Goal: Navigation & Orientation: Find specific page/section

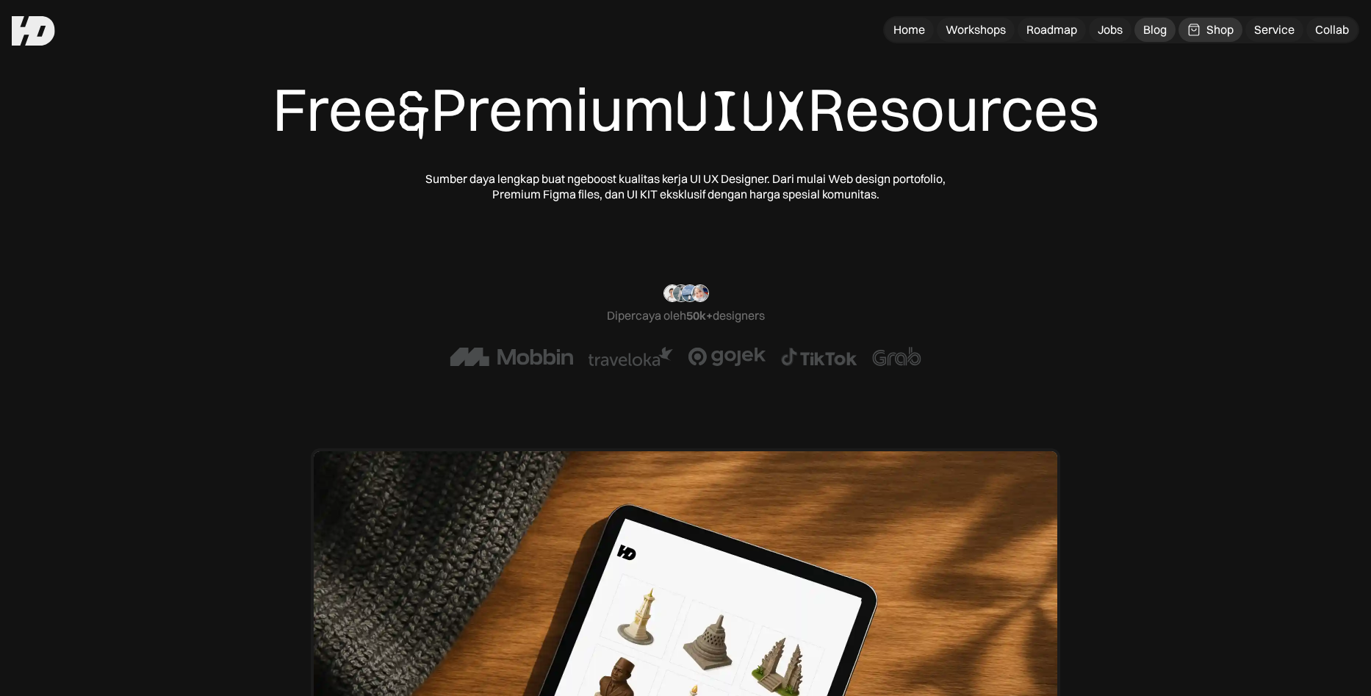
click at [1159, 33] on div "Blog" at bounding box center [1156, 29] width 24 height 15
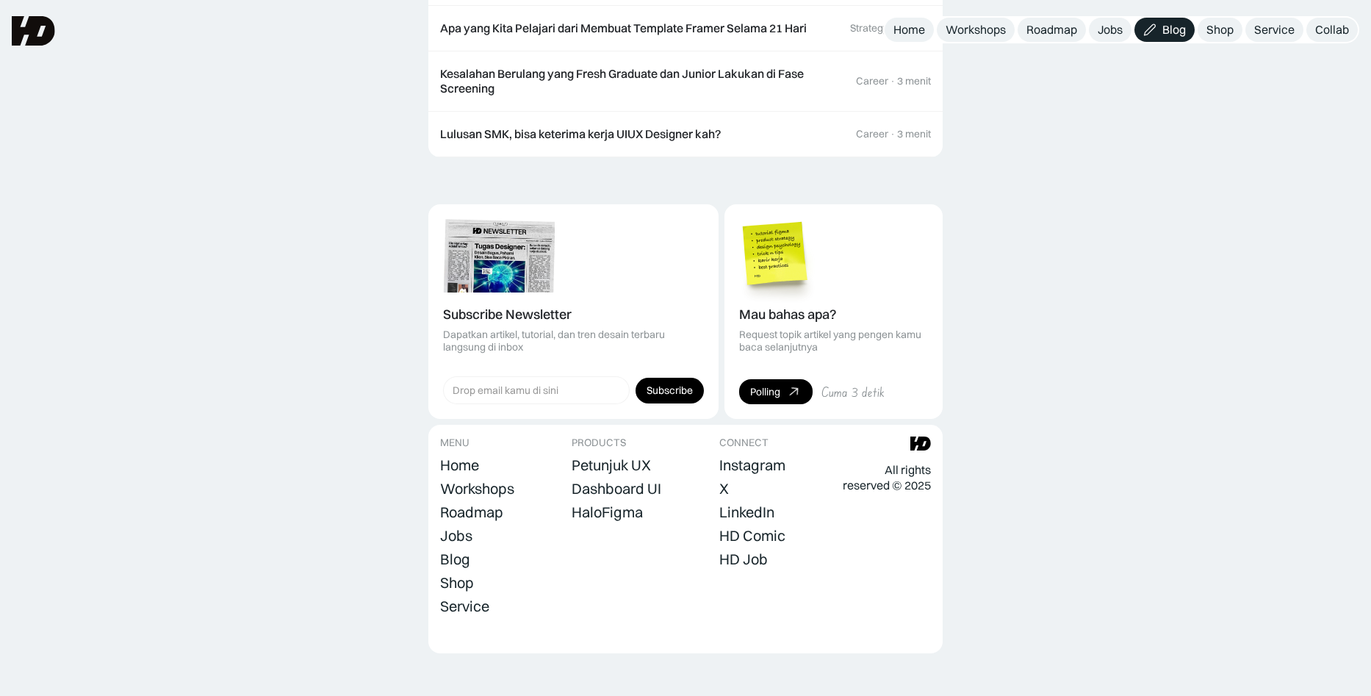
scroll to position [1288, 0]
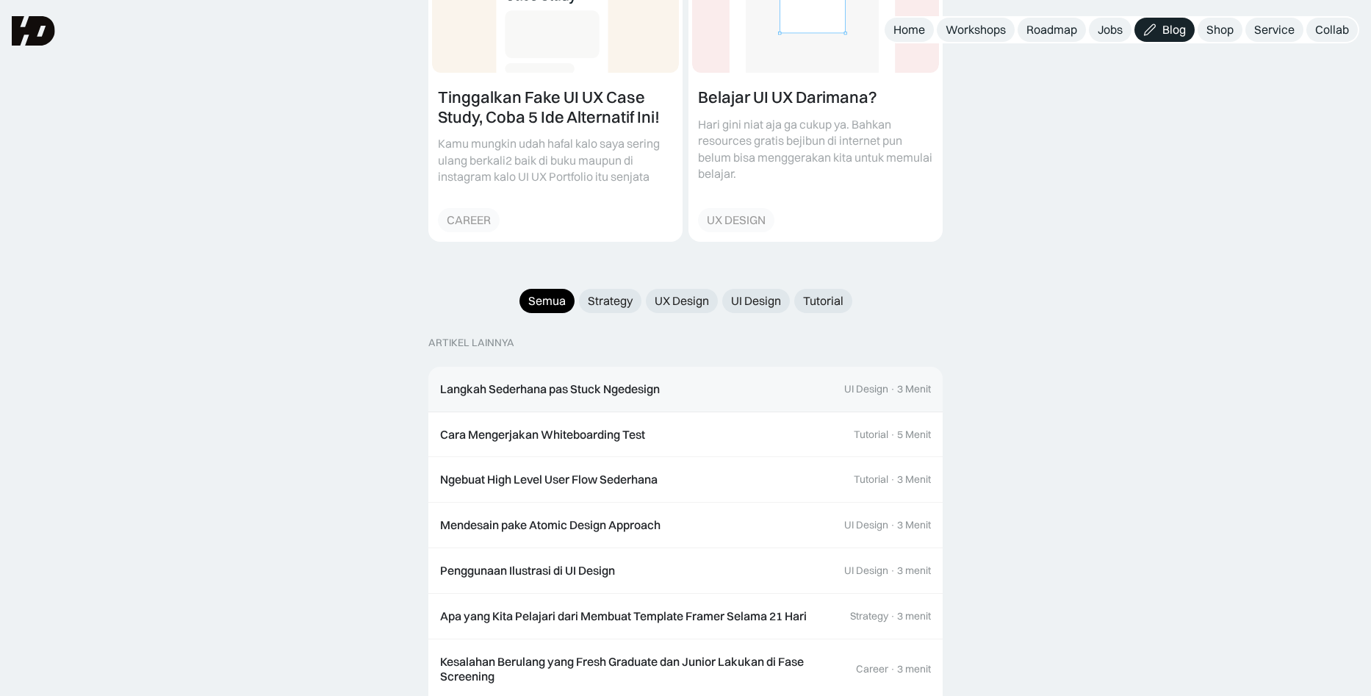
click at [747, 367] on link "Langkah Sederhana pas Stuck Ngedesign UI Design · 3 Menit" at bounding box center [686, 390] width 514 height 46
click at [1224, 30] on div "Shop" at bounding box center [1220, 29] width 27 height 15
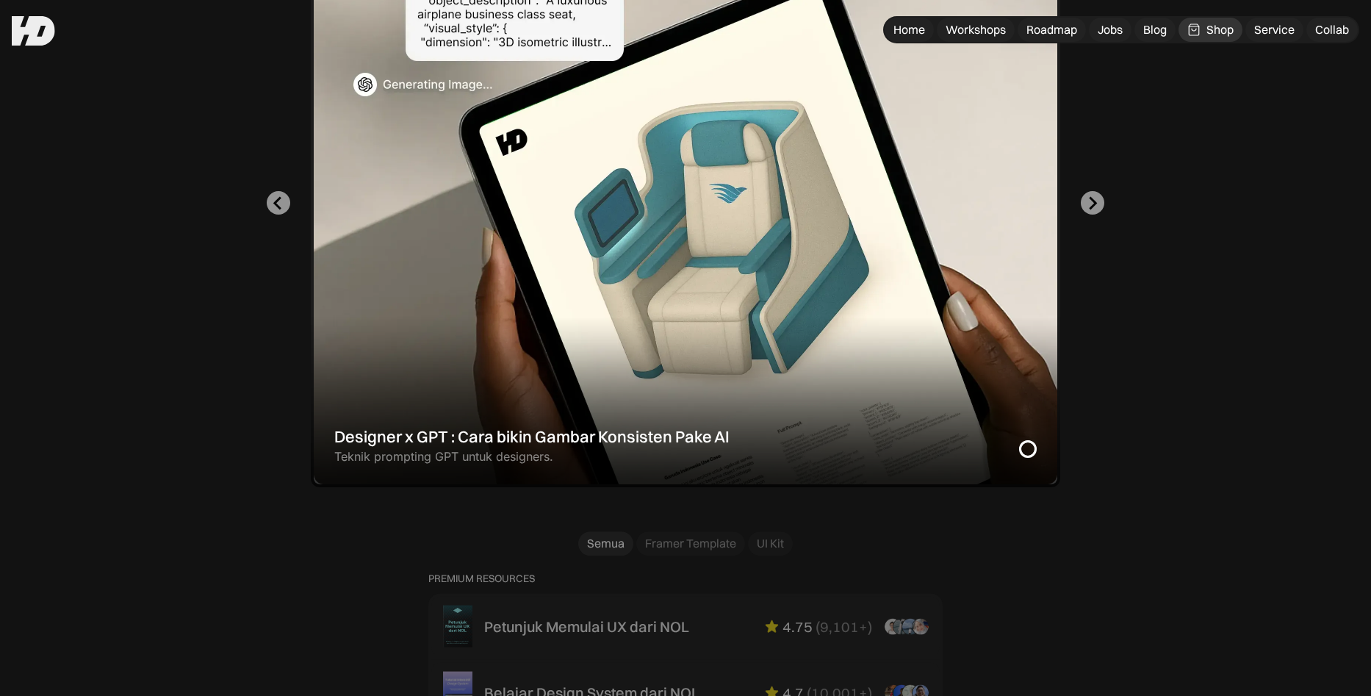
scroll to position [15, 0]
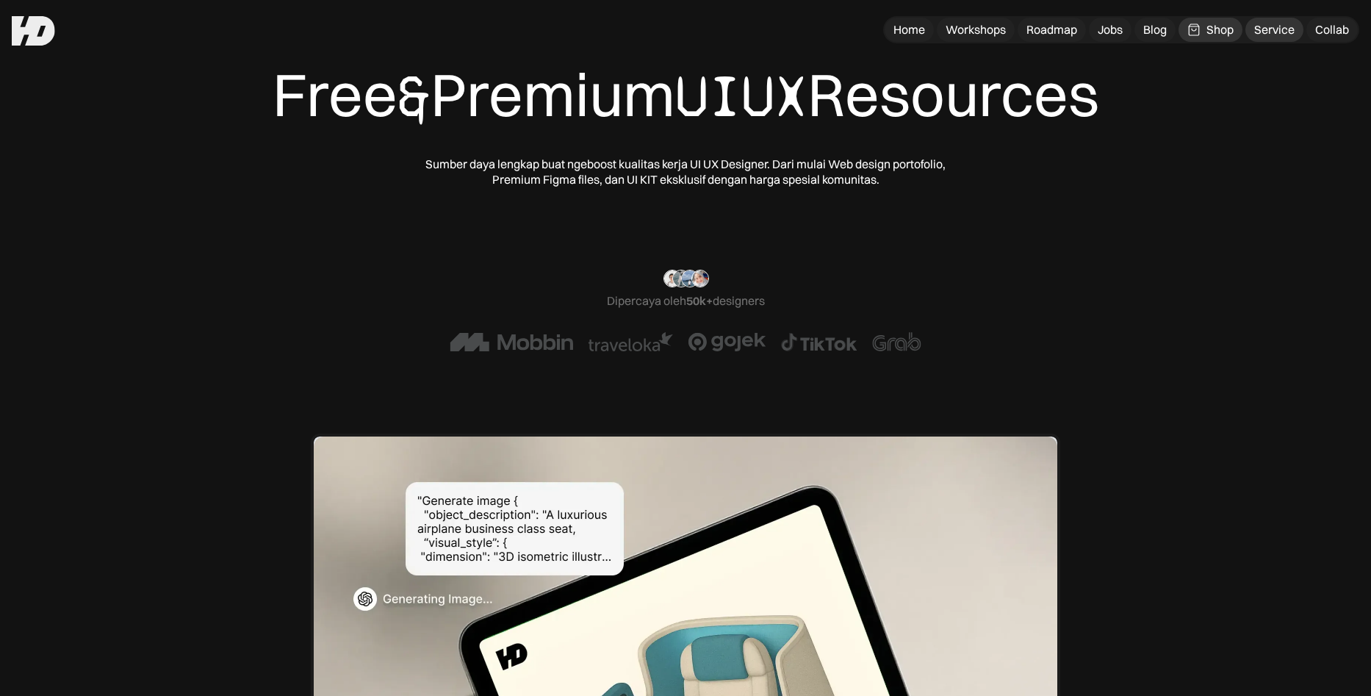
click at [1263, 28] on div "Service" at bounding box center [1275, 29] width 40 height 15
